Goal: Task Accomplishment & Management: Manage account settings

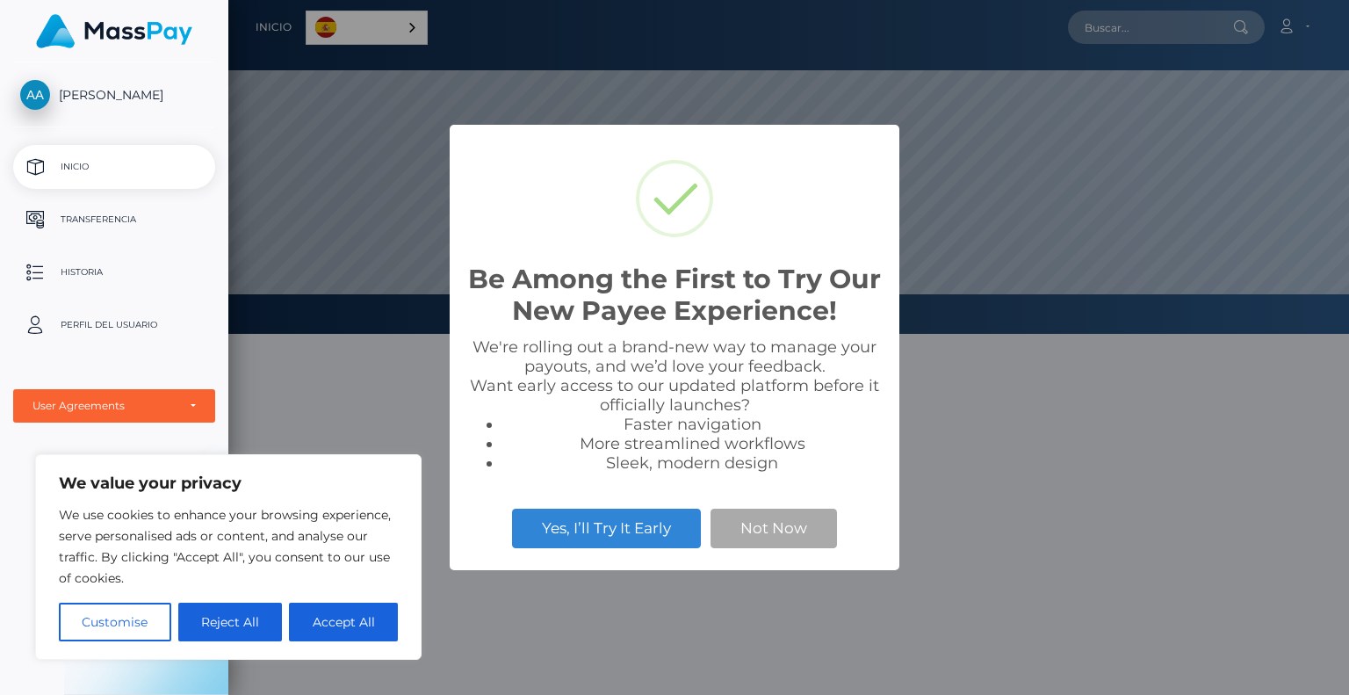
scroll to position [334, 1121]
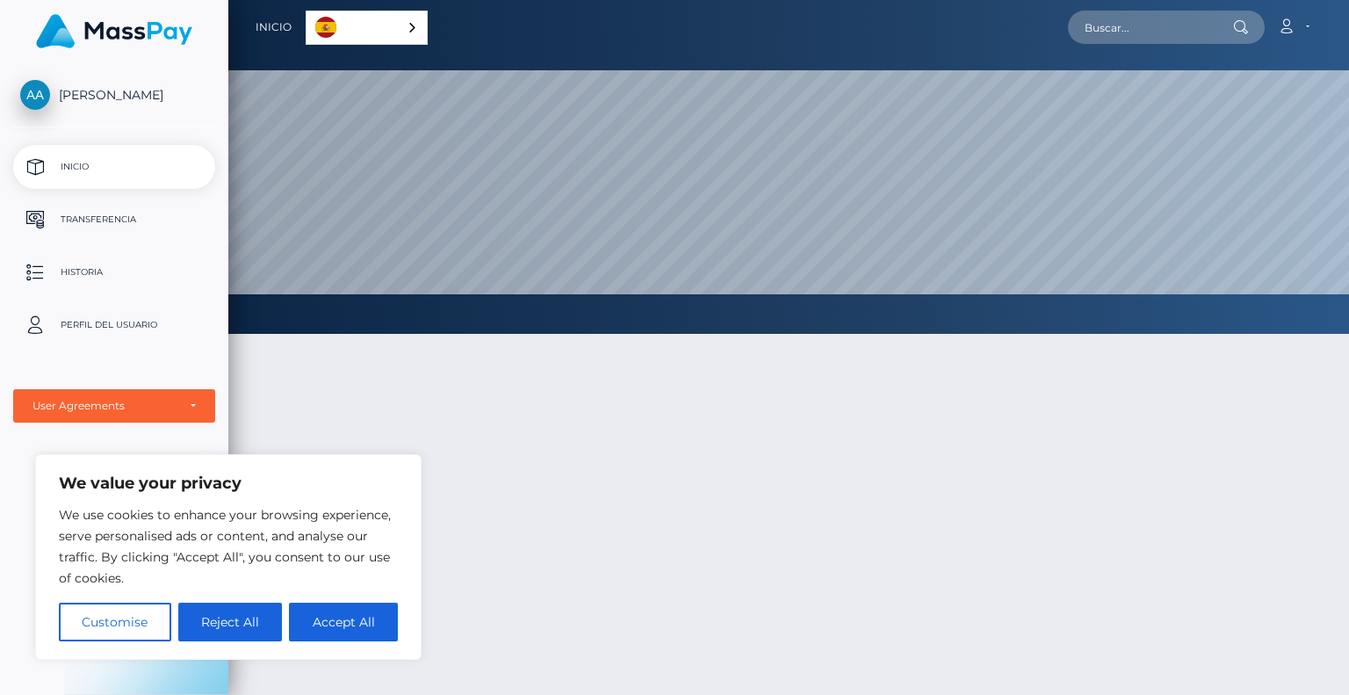
click at [566, 584] on div at bounding box center [788, 600] width 1121 height 587
click at [354, 600] on div "We use cookies to enhance your browsing experience, serve personalised ads or c…" at bounding box center [228, 572] width 339 height 137
click at [354, 618] on button "Accept All" at bounding box center [343, 622] width 109 height 39
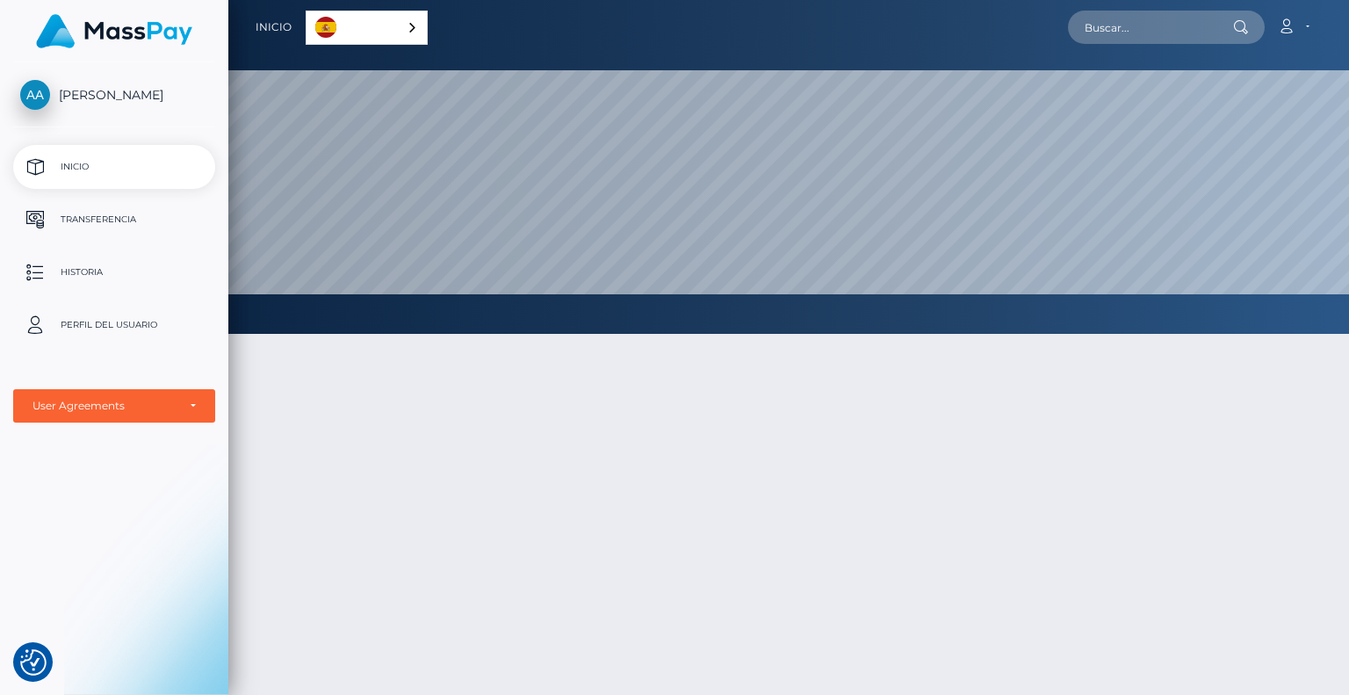
checkbox input "true"
click at [417, 23] on div "Español" at bounding box center [367, 28] width 122 height 34
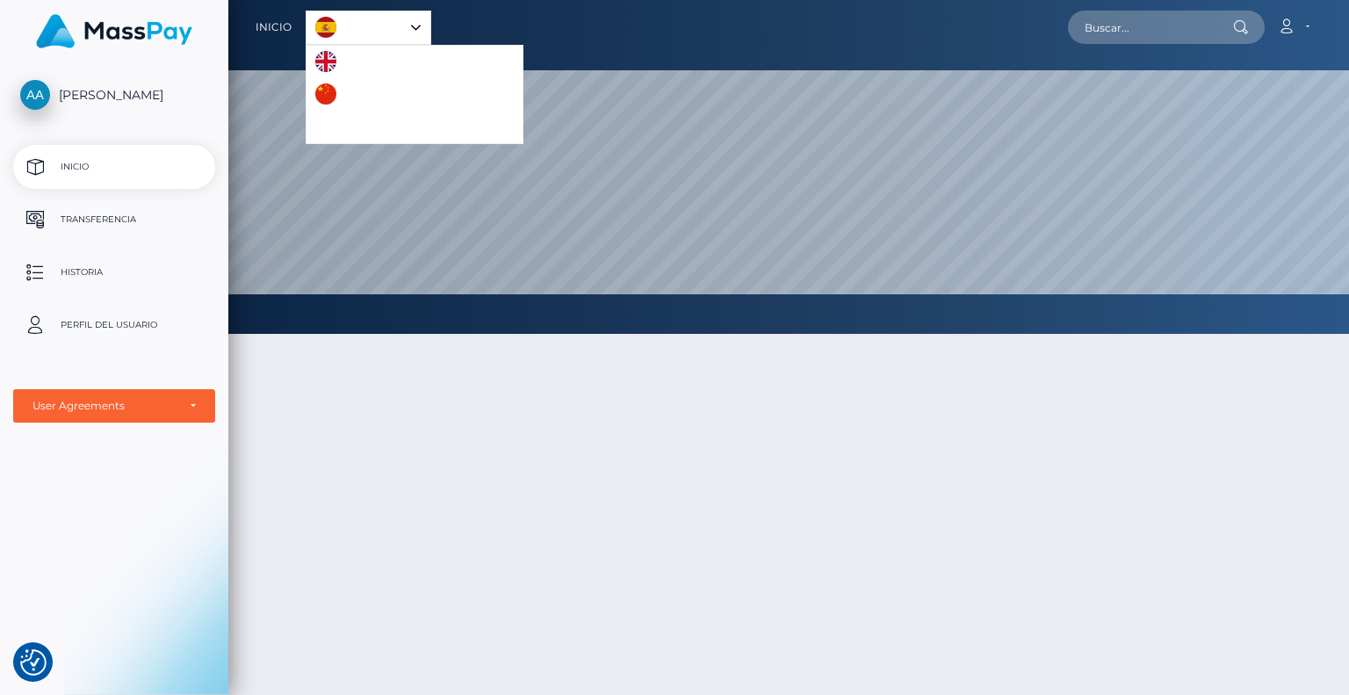
click at [417, 23] on div "Español" at bounding box center [369, 28] width 126 height 34
